Goal: Find specific page/section: Find specific page/section

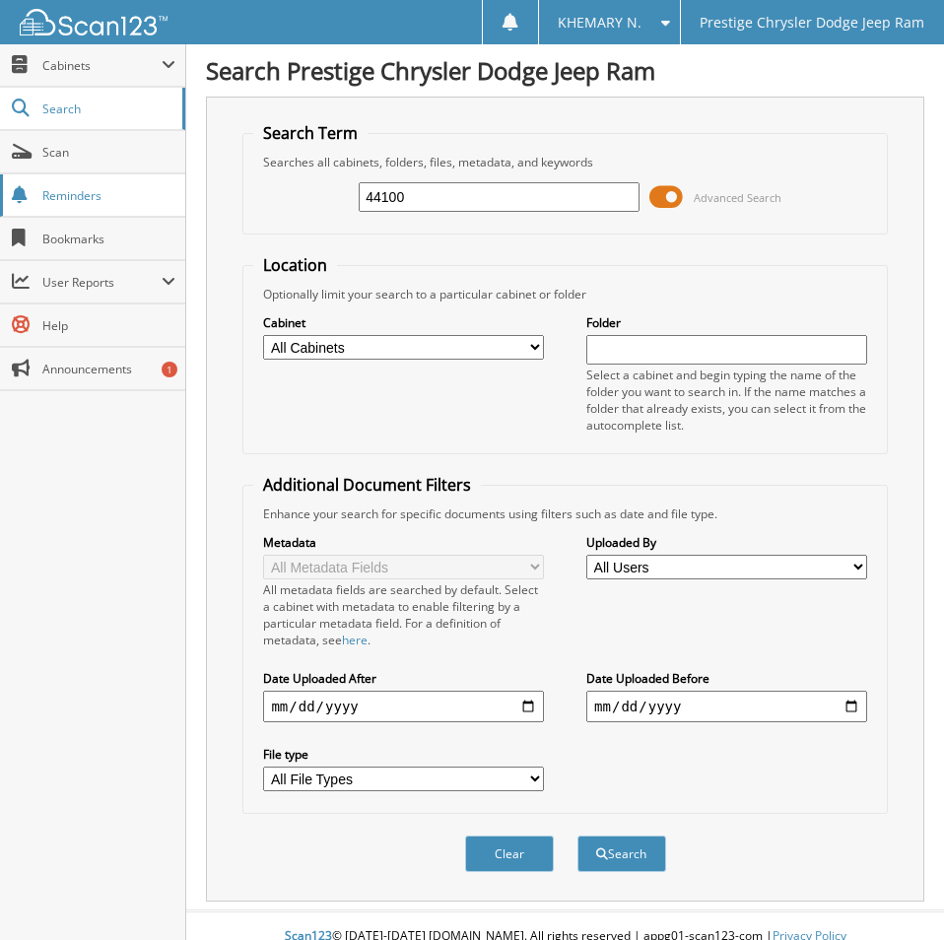
type input "44100"
click at [578, 836] on button "Search" at bounding box center [622, 854] width 89 height 36
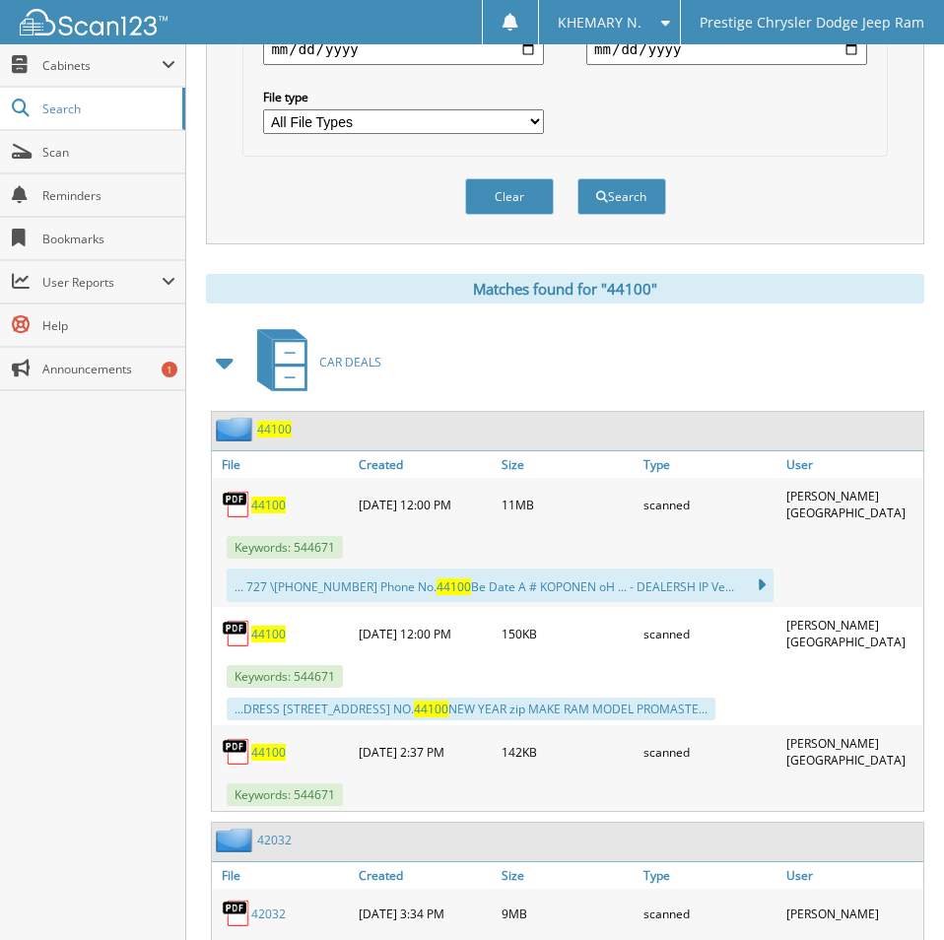
scroll to position [690, 0]
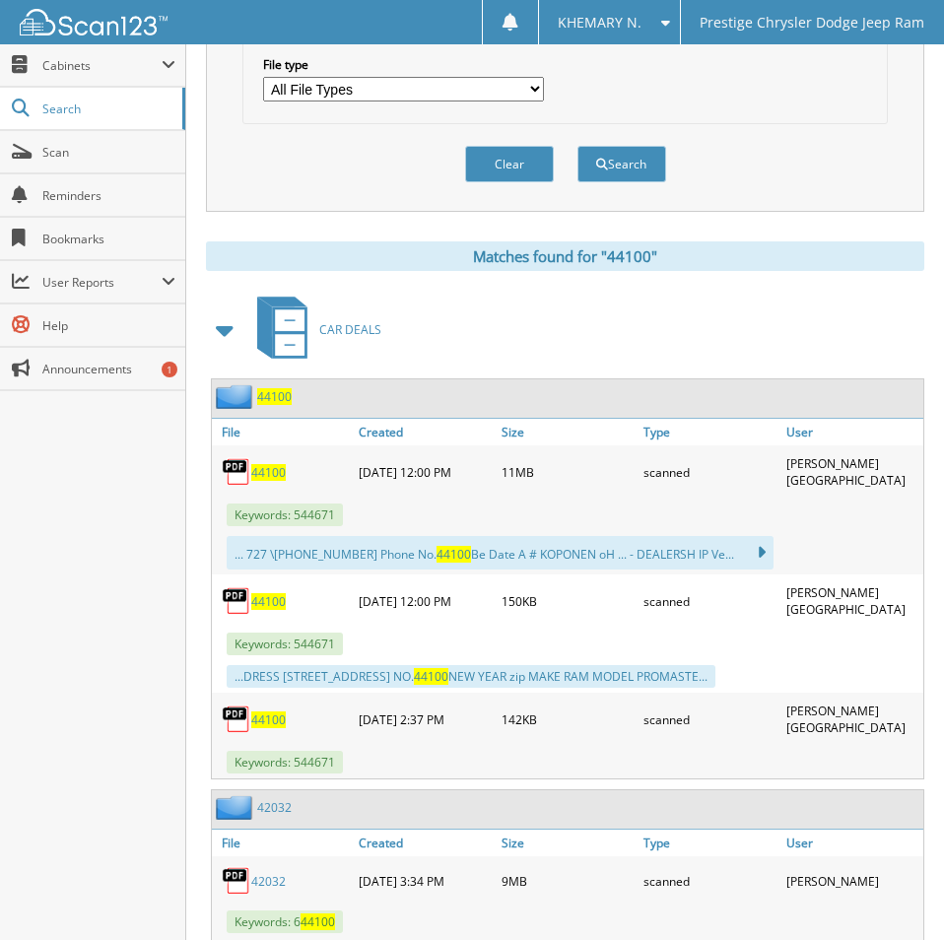
click at [266, 473] on span "44100" at bounding box center [268, 472] width 35 height 17
click at [864, 173] on div "Clear Search" at bounding box center [564, 164] width 645 height 80
